Goal: Task Accomplishment & Management: Manage account settings

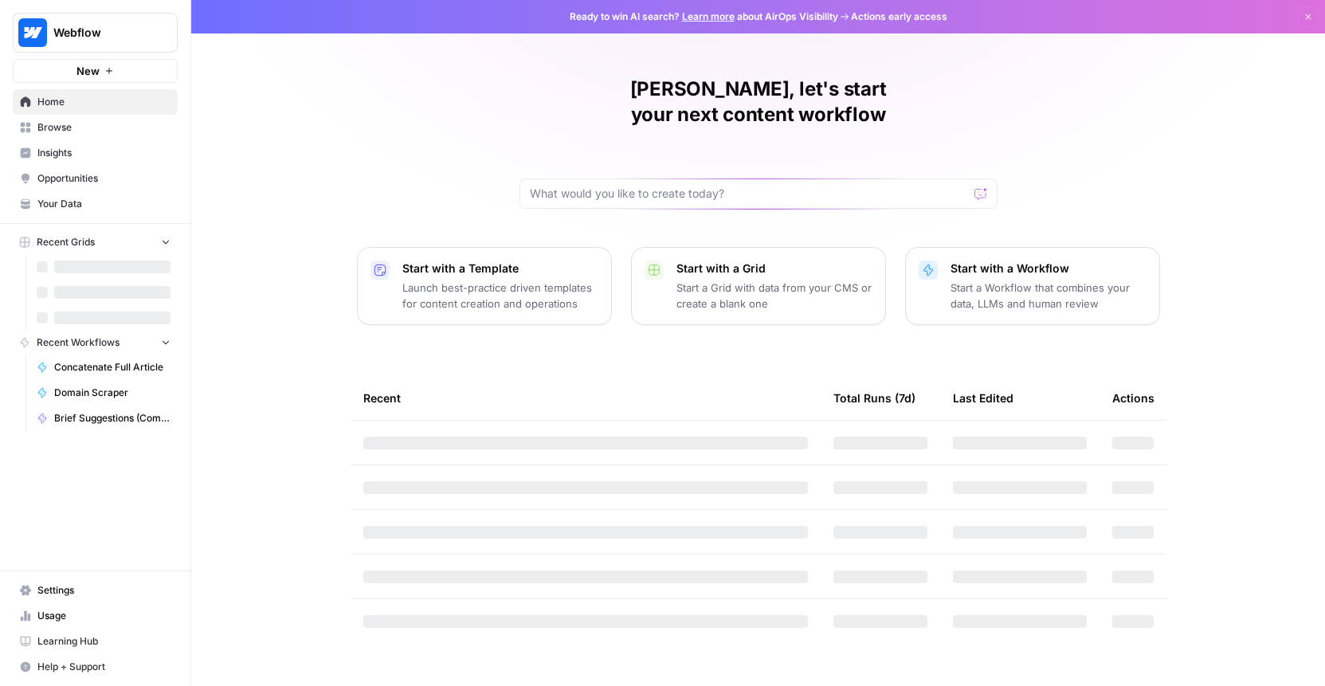
click at [76, 210] on span "Your Data" at bounding box center [103, 204] width 133 height 14
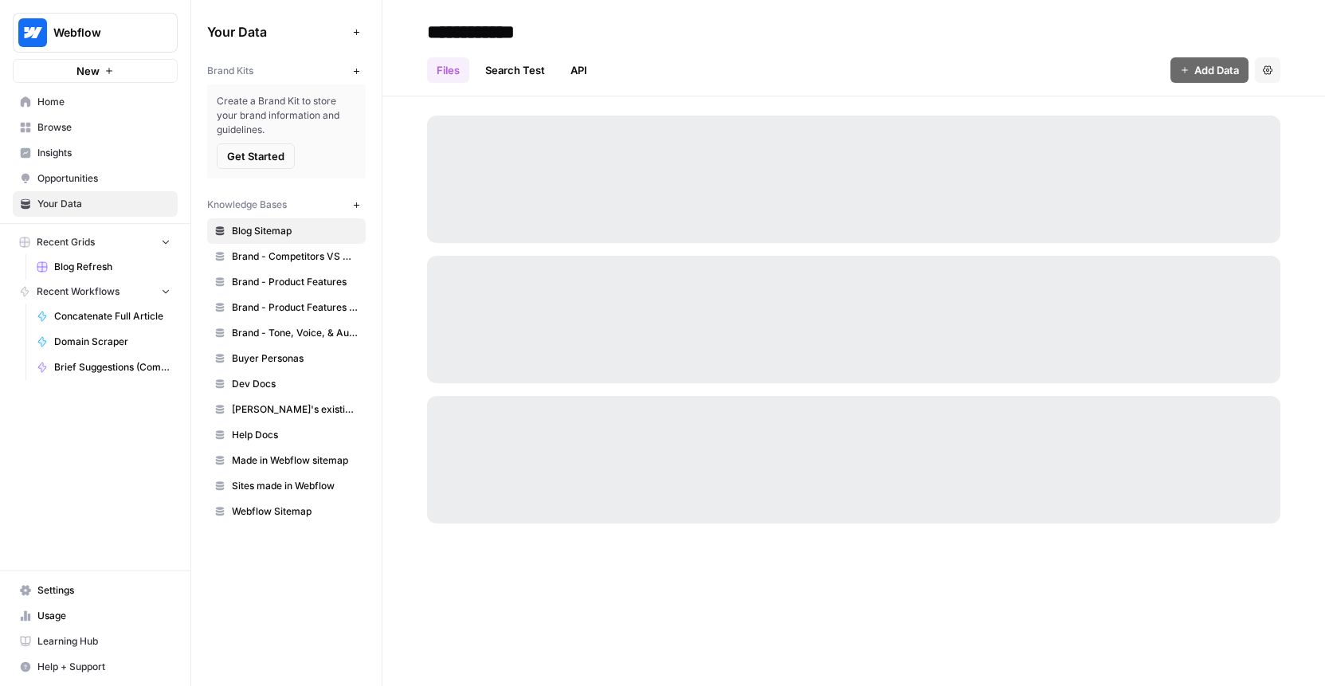
click at [121, 170] on link "Opportunities" at bounding box center [95, 178] width 165 height 25
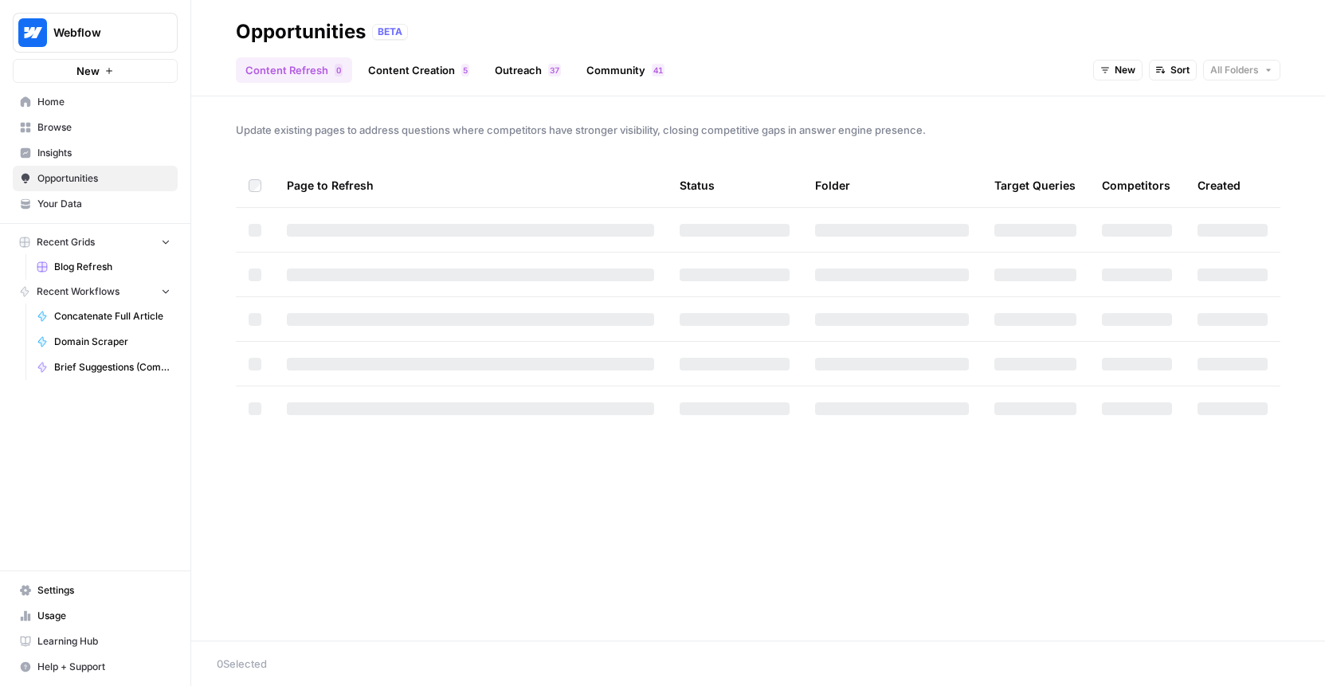
click at [128, 120] on span "Browse" at bounding box center [103, 127] width 133 height 14
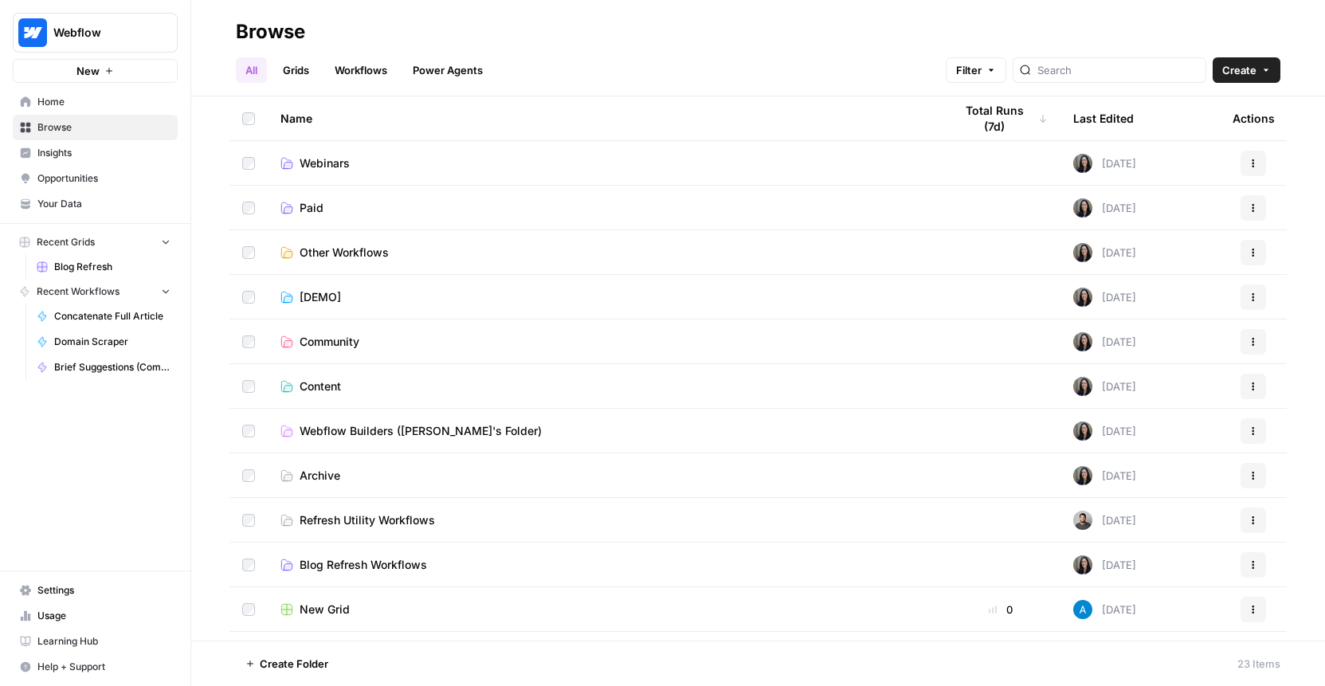
click at [358, 72] on link "Workflows" at bounding box center [361, 69] width 72 height 25
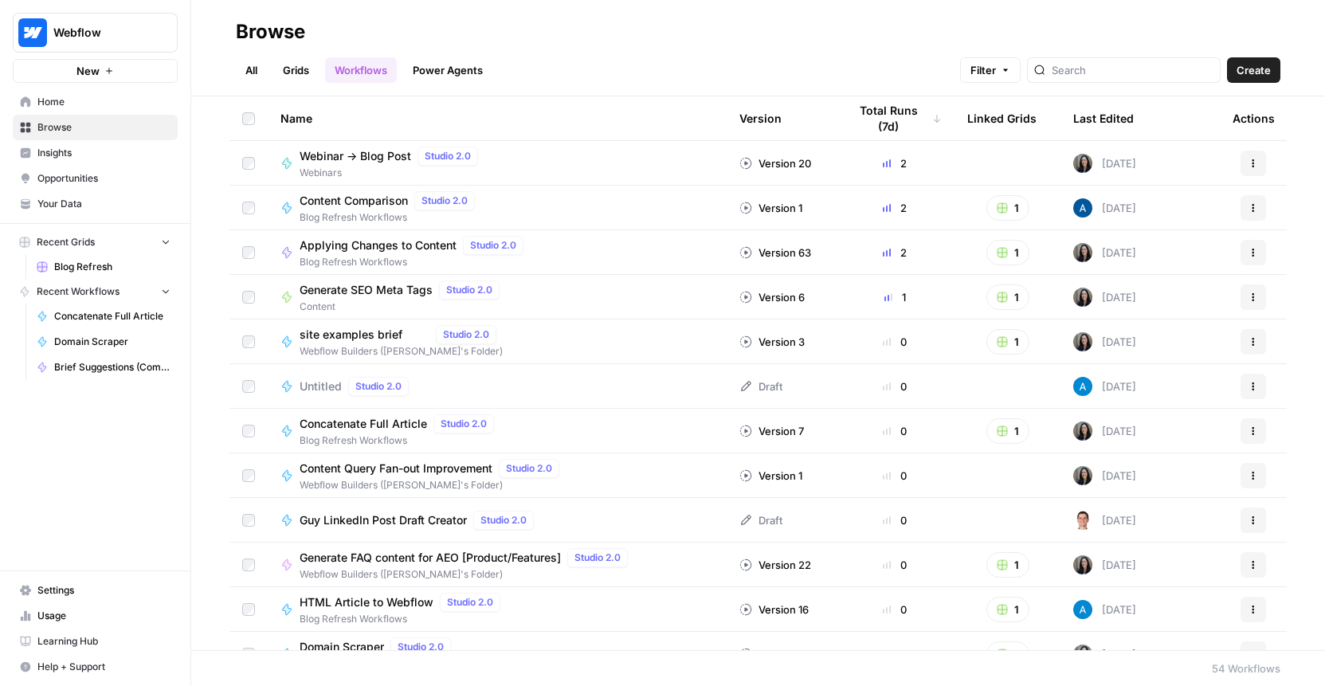
click at [272, 69] on ul "All Grids Workflows Power Agents" at bounding box center [364, 69] width 257 height 25
click at [262, 69] on link "All" at bounding box center [251, 69] width 31 height 25
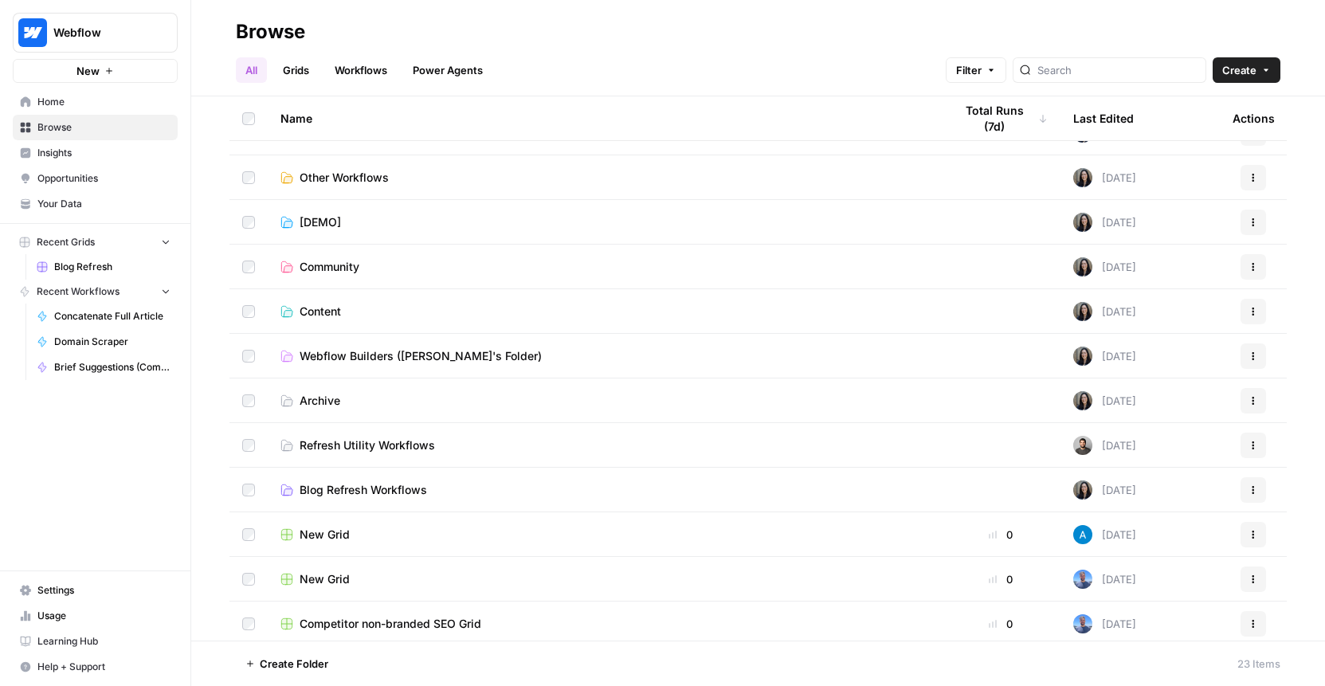
scroll to position [85, 0]
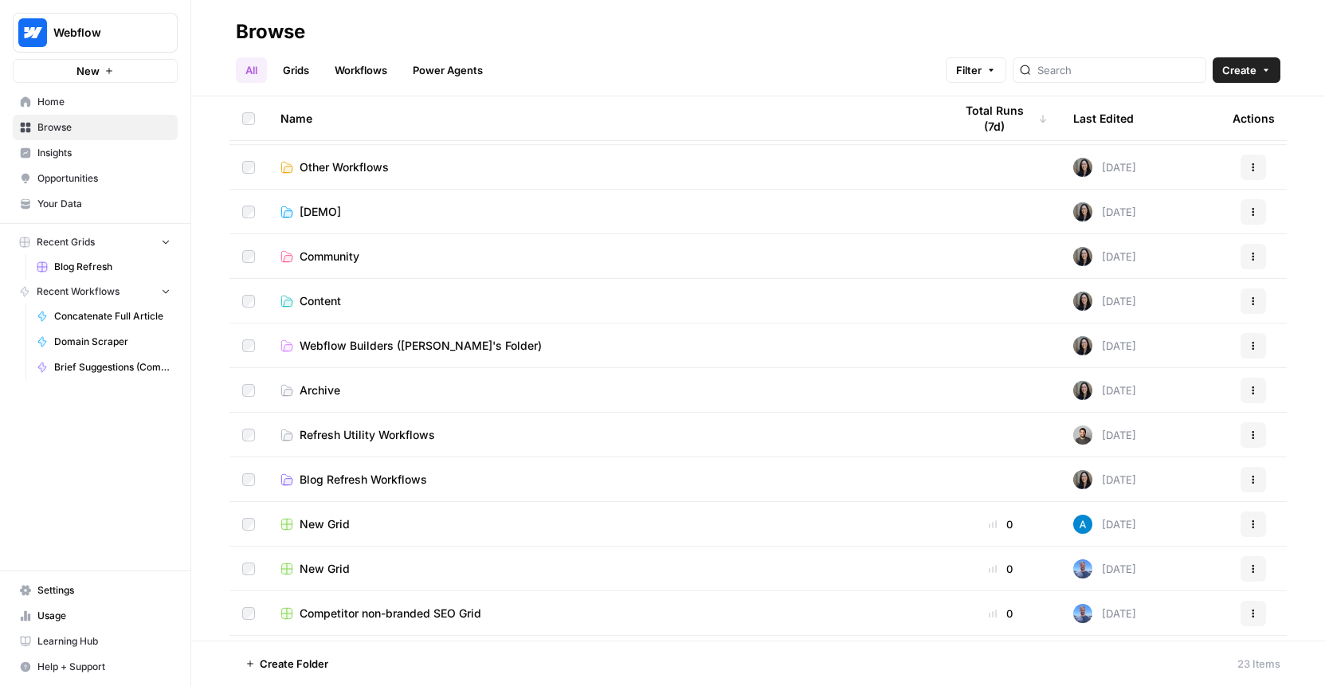
click at [339, 484] on span "Blog Refresh Workflows" at bounding box center [363, 480] width 127 height 16
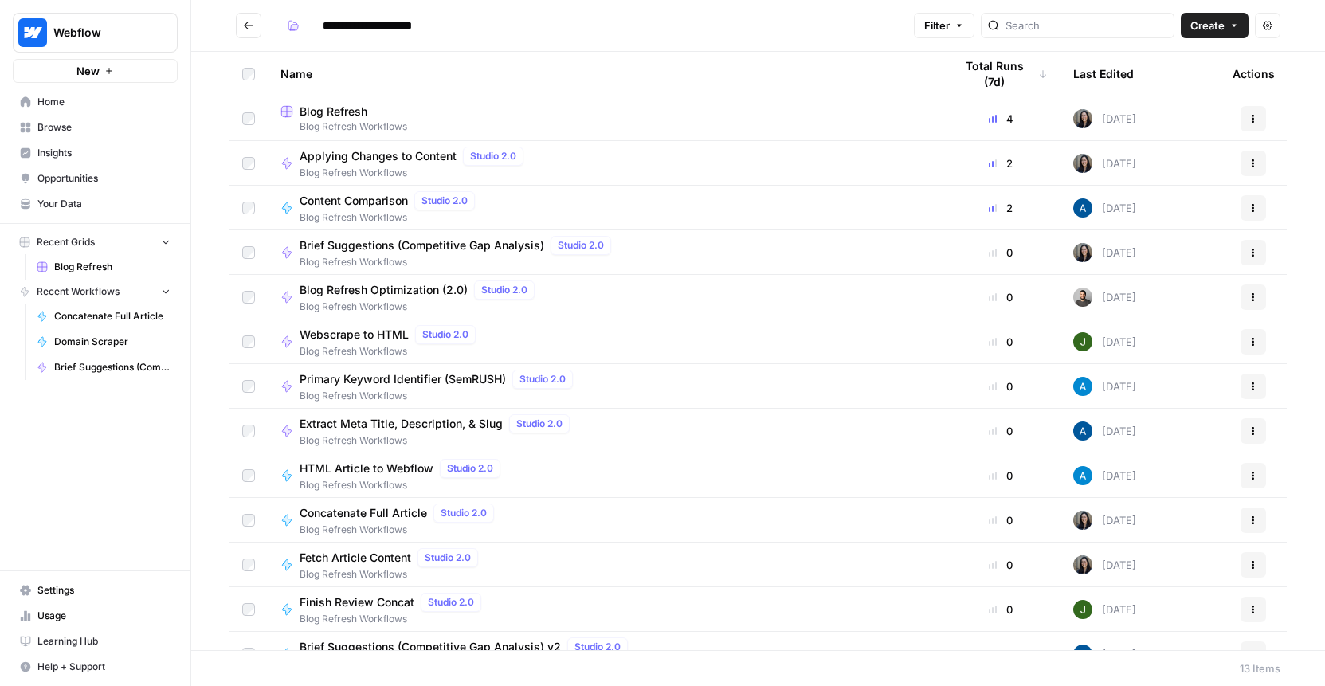
click at [343, 127] on span "Blog Refresh Workflows" at bounding box center [604, 127] width 648 height 14
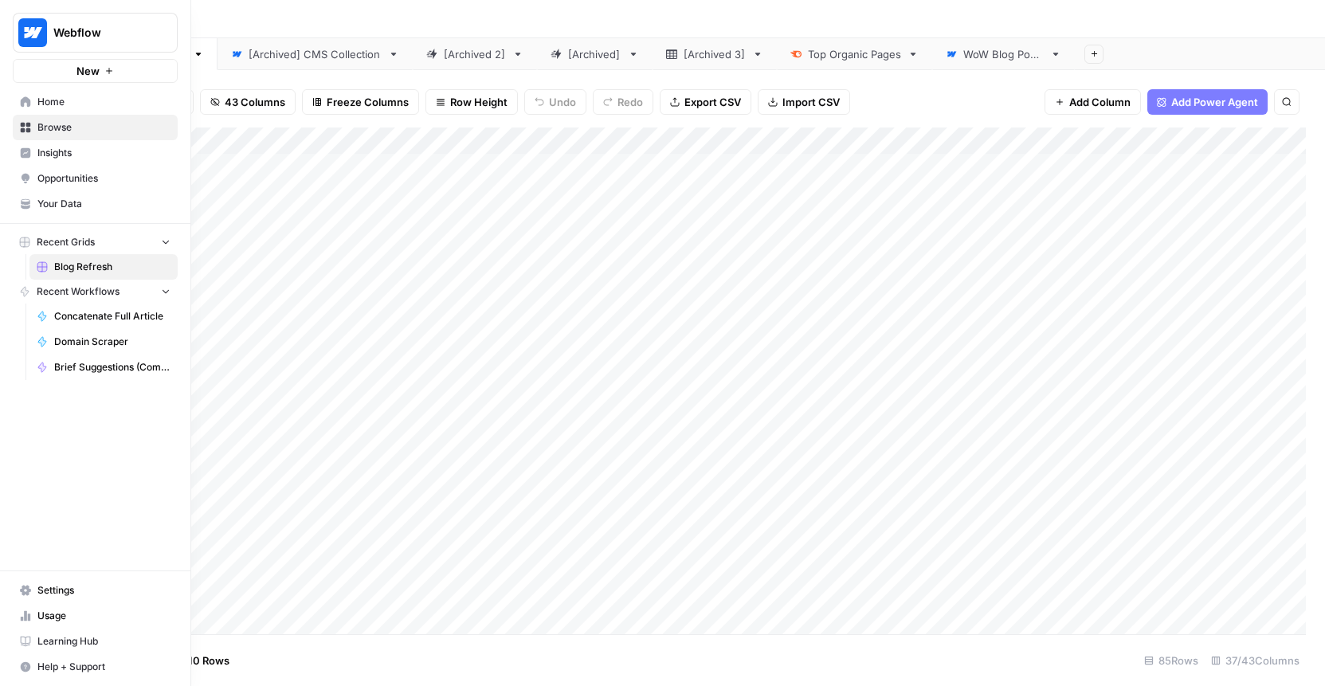
click at [94, 103] on span "Home" at bounding box center [103, 102] width 133 height 14
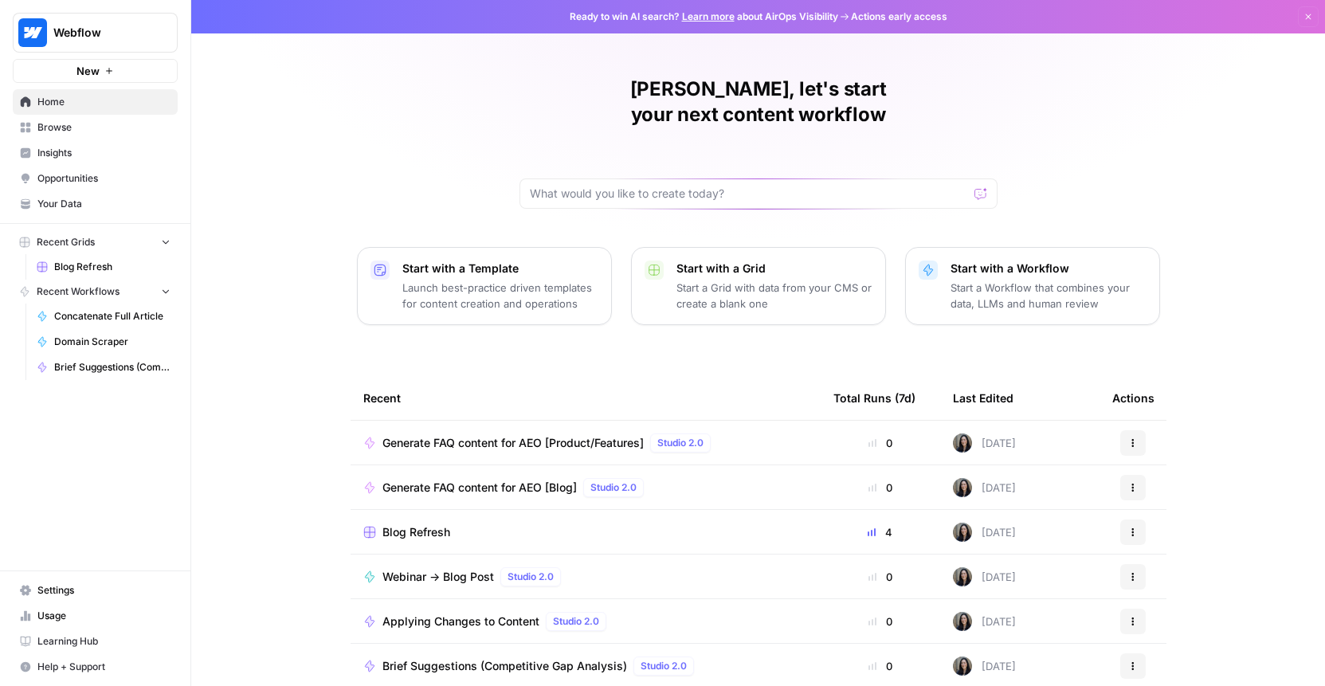
click at [69, 591] on span "Settings" at bounding box center [103, 590] width 133 height 14
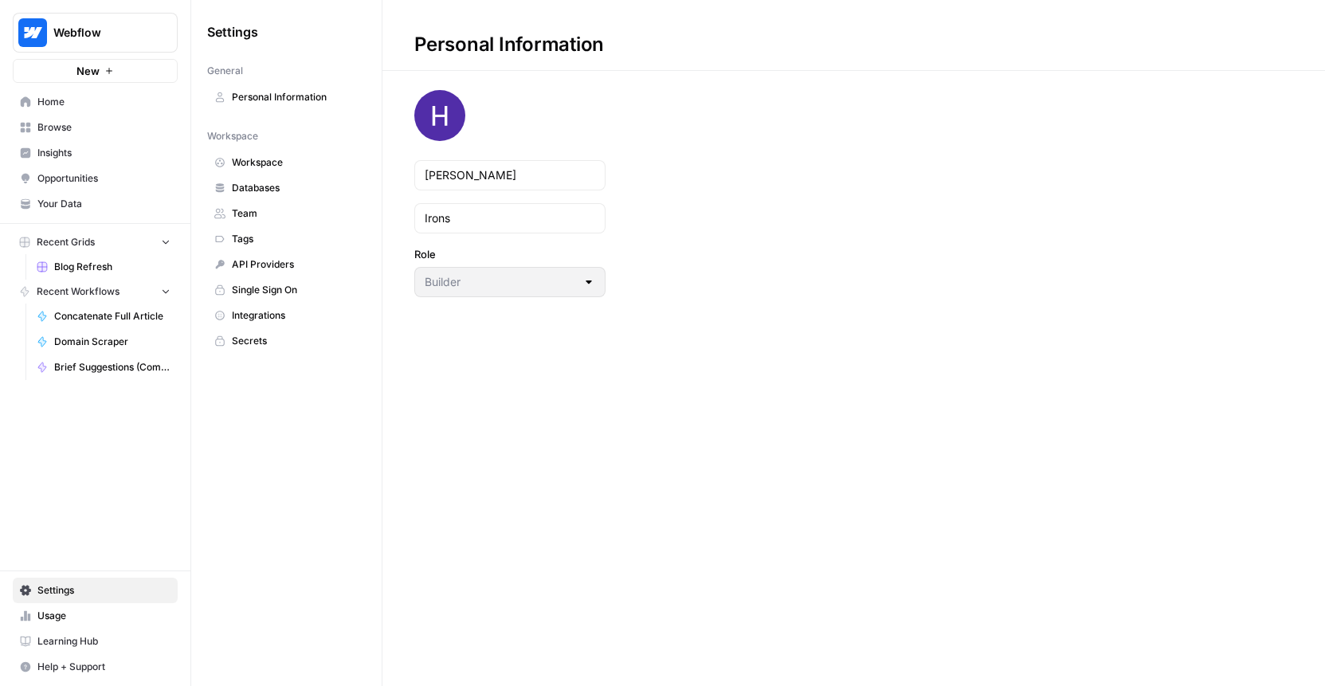
click at [303, 204] on link "Team" at bounding box center [286, 213] width 159 height 25
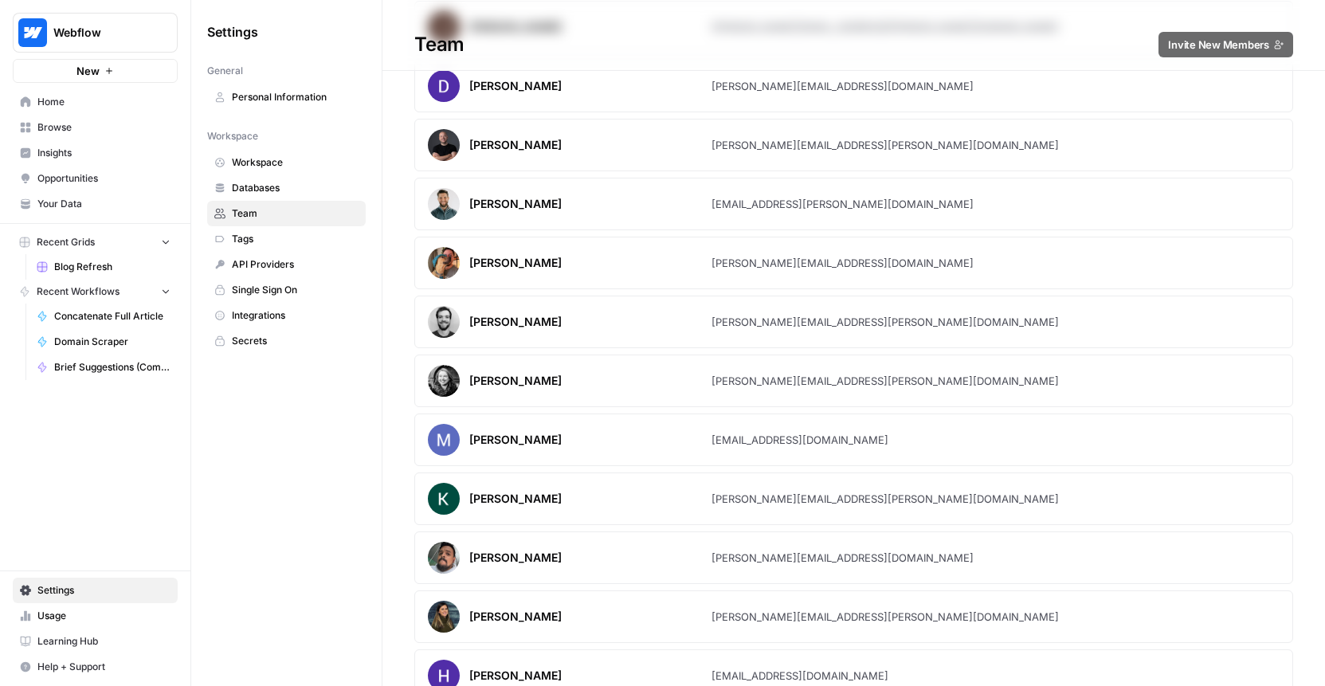
scroll to position [1939, 0]
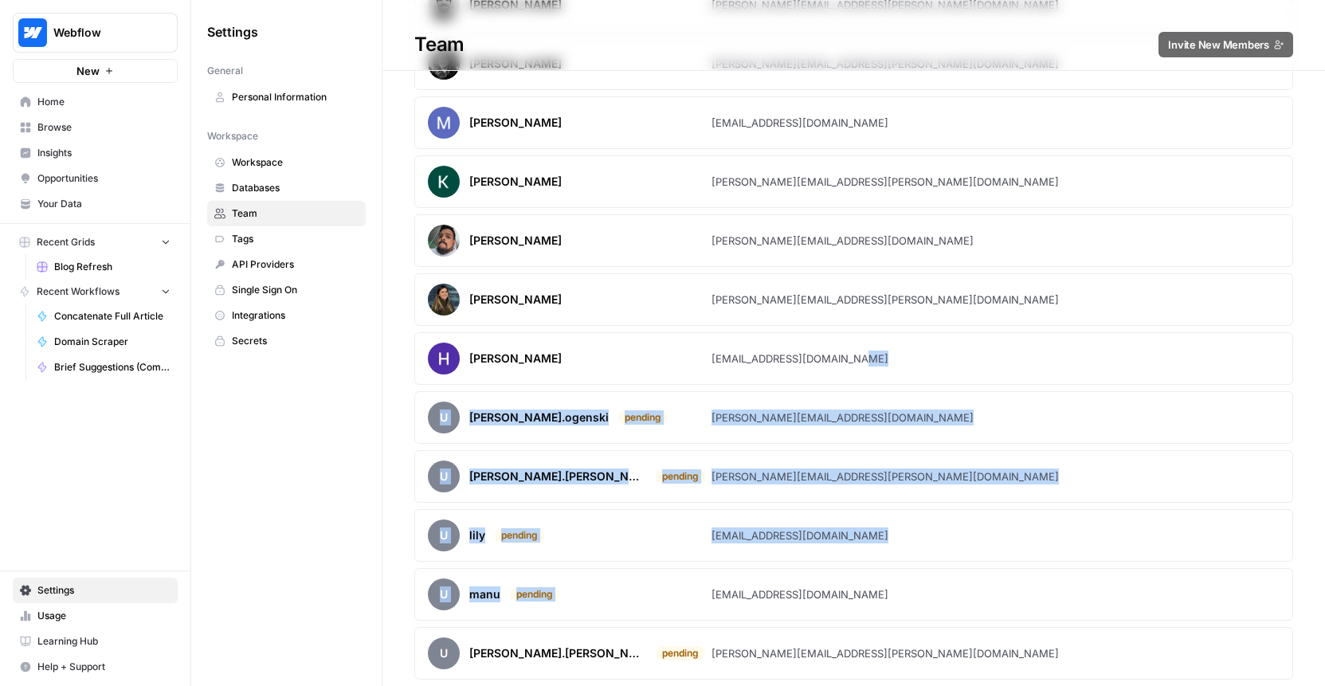
drag, startPoint x: 782, startPoint y: 581, endPoint x: 782, endPoint y: 364, distance: 216.7
click at [782, 364] on div "[EMAIL_ADDRESS][DOMAIN_NAME]" at bounding box center [800, 359] width 177 height 16
drag, startPoint x: 782, startPoint y: 364, endPoint x: 781, endPoint y: 547, distance: 182.5
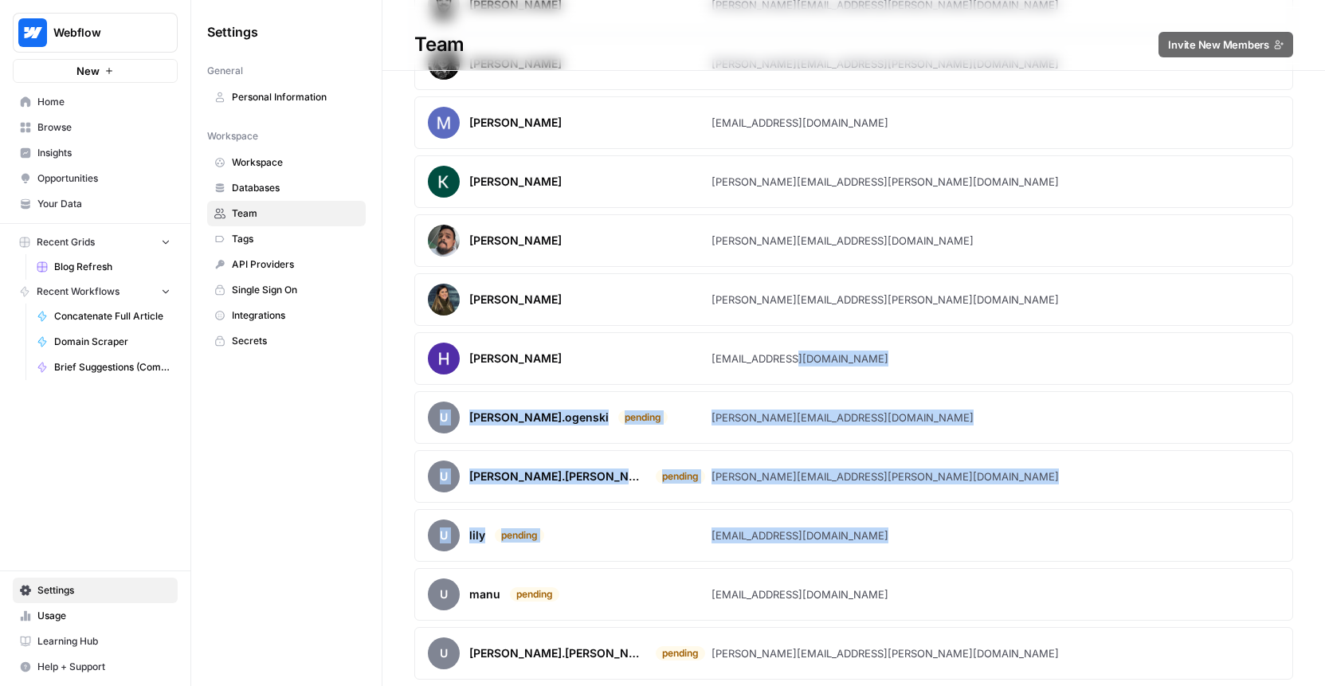
click at [781, 547] on article "u lily pending [EMAIL_ADDRESS][DOMAIN_NAME]" at bounding box center [853, 535] width 879 height 53
drag, startPoint x: 781, startPoint y: 547, endPoint x: 782, endPoint y: 353, distance: 193.6
click at [782, 353] on div "[EMAIL_ADDRESS][DOMAIN_NAME]" at bounding box center [800, 359] width 177 height 16
drag, startPoint x: 782, startPoint y: 353, endPoint x: 778, endPoint y: 567, distance: 213.6
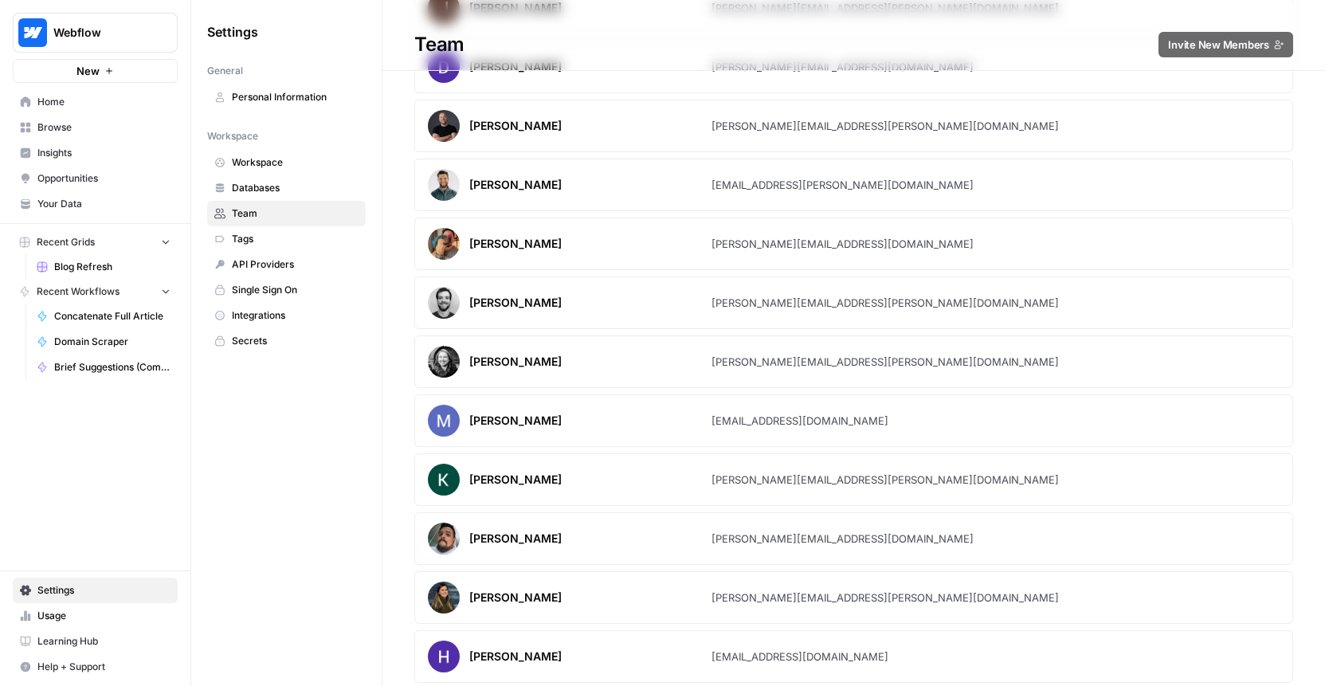
scroll to position [1641, 0]
